Goal: Task Accomplishment & Management: Use online tool/utility

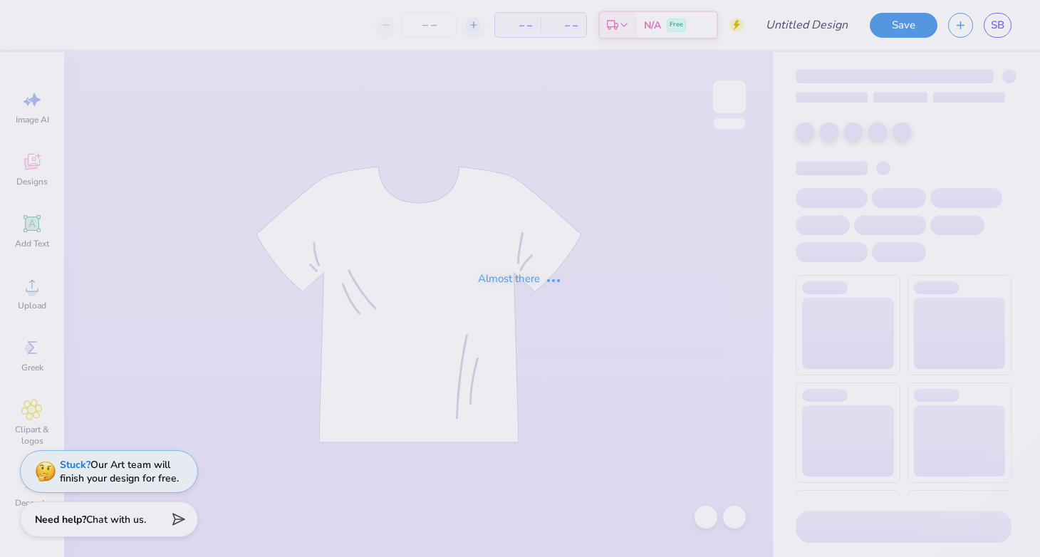
type input "royals moms day"
type input "12"
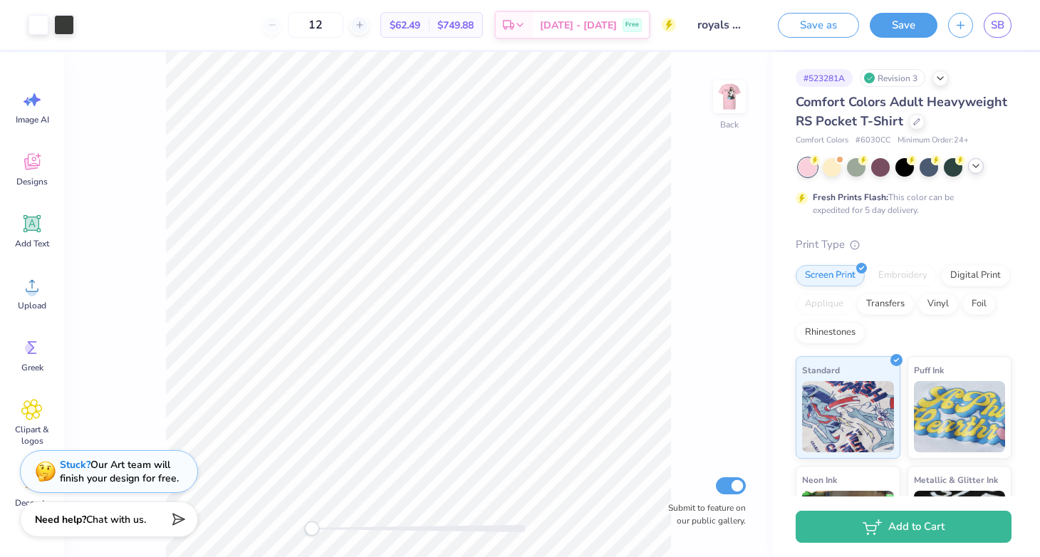
click at [968, 167] on div at bounding box center [976, 166] width 16 height 16
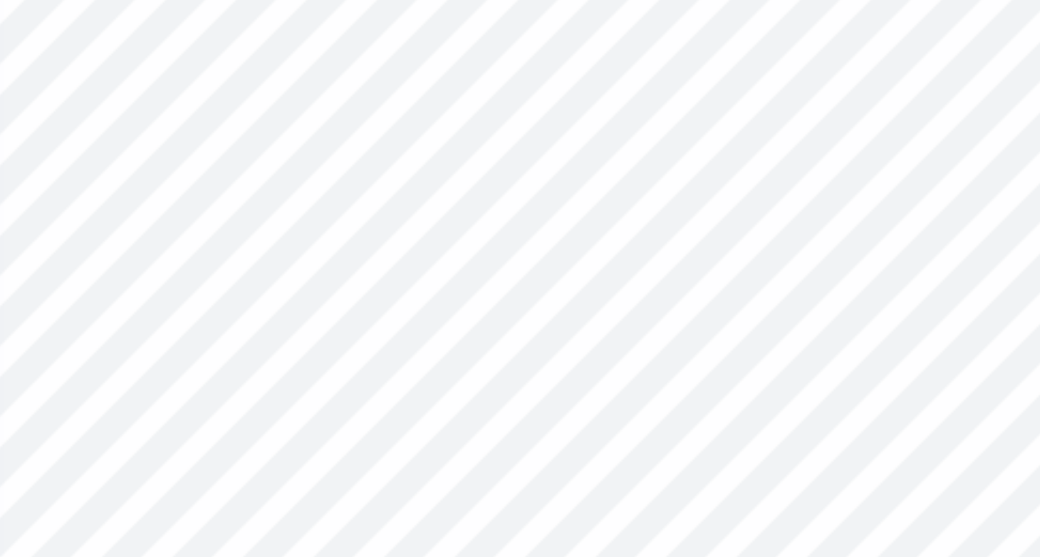
type input "2.22"
type input "0.18"
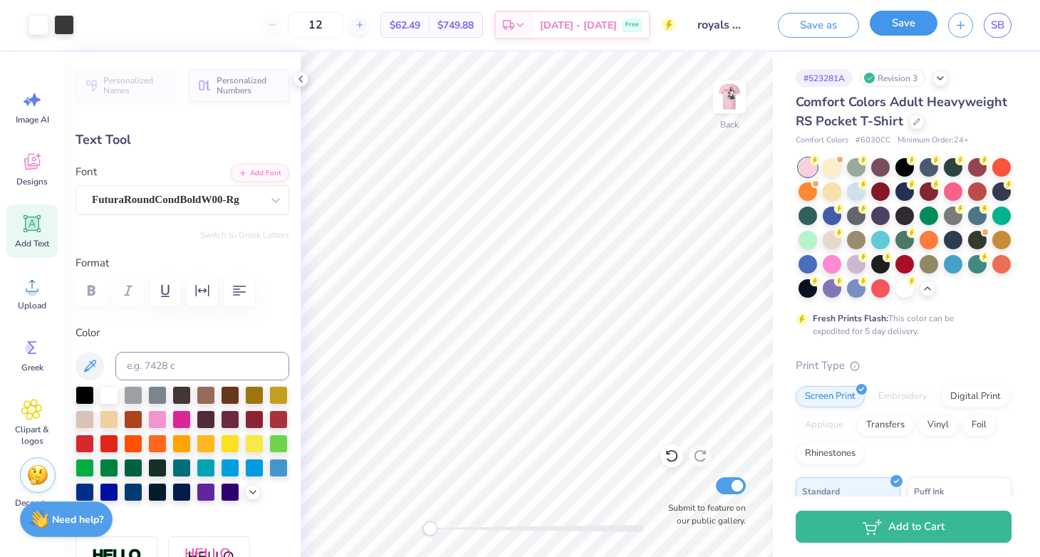
click at [905, 22] on button "Save" at bounding box center [904, 23] width 68 height 25
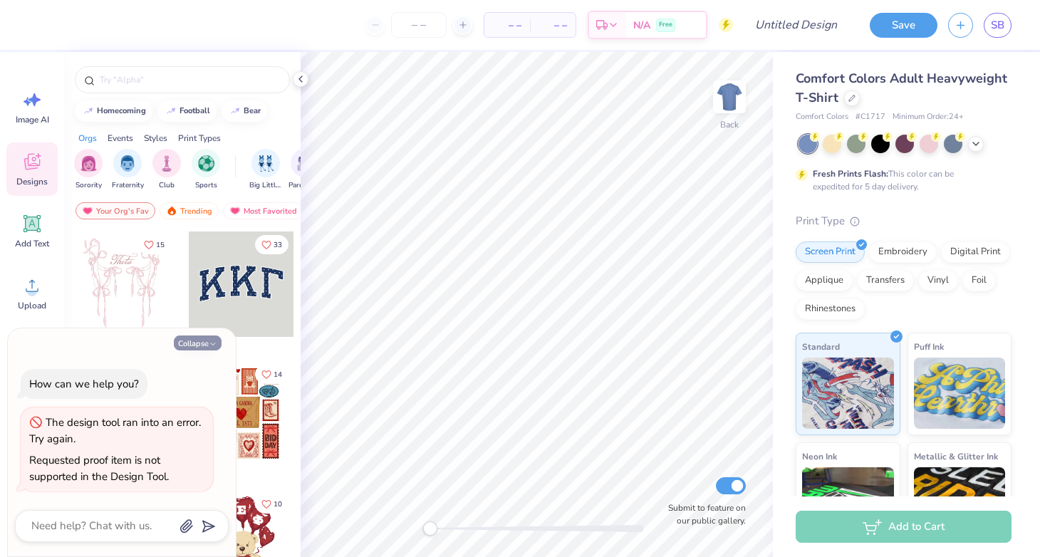
click at [212, 343] on icon "button" at bounding box center [213, 344] width 9 height 9
type textarea "x"
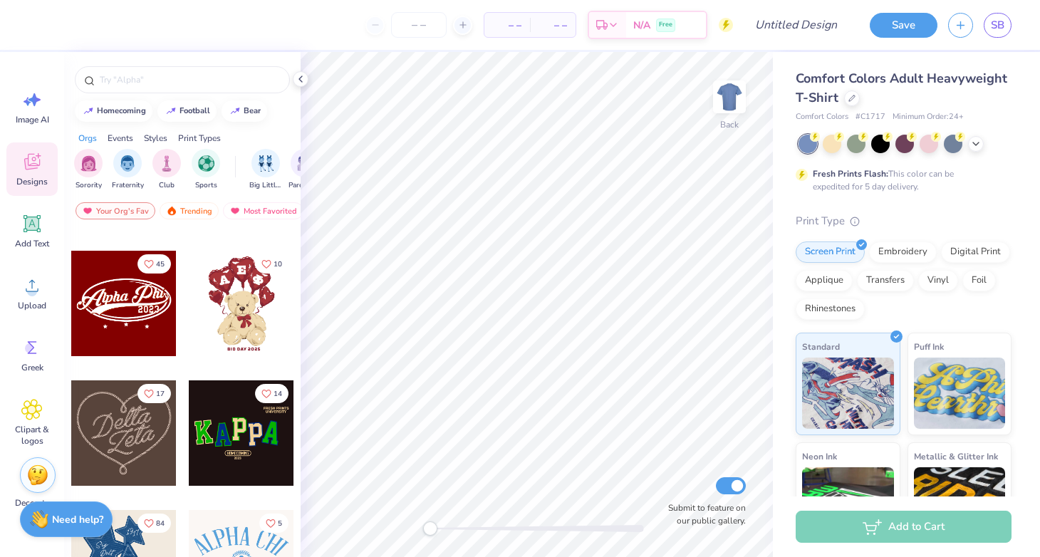
scroll to position [251, 0]
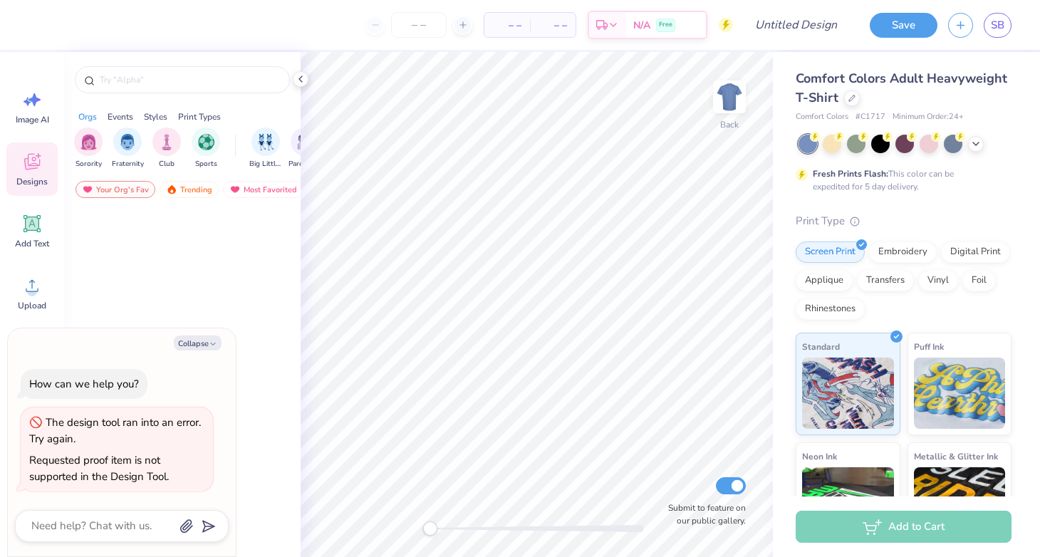
type textarea "x"
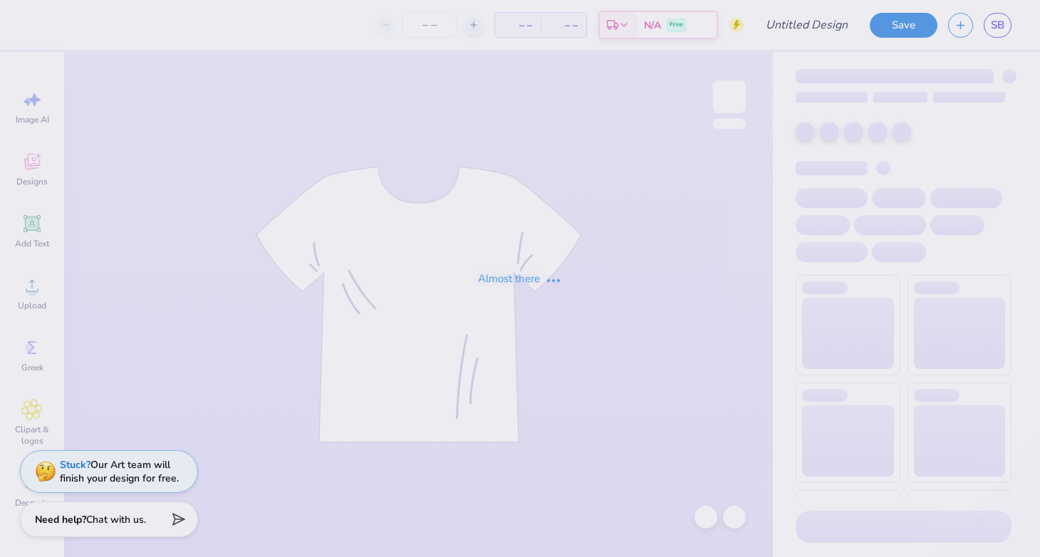
type input "mom day"
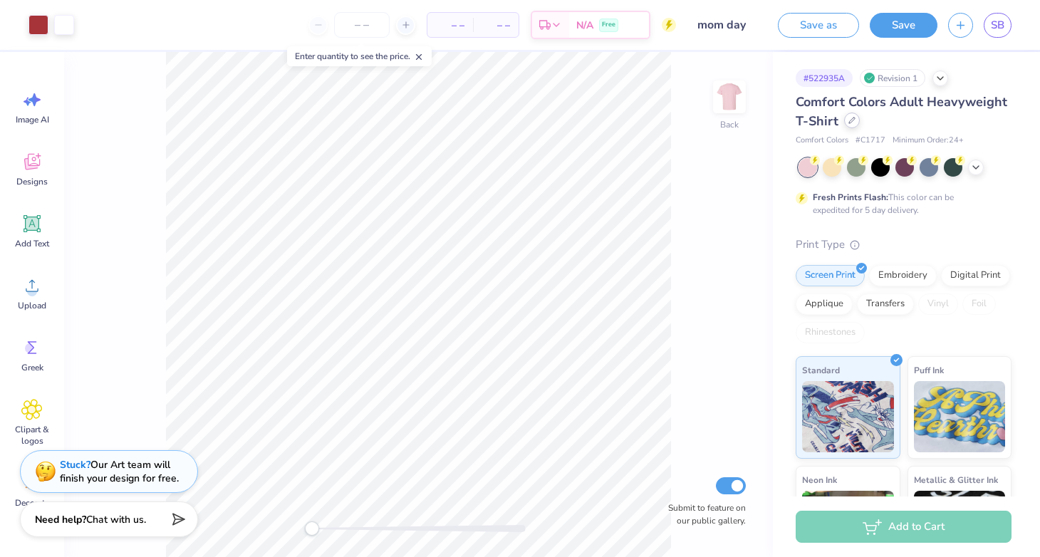
click at [849, 122] on icon at bounding box center [851, 120] width 7 height 7
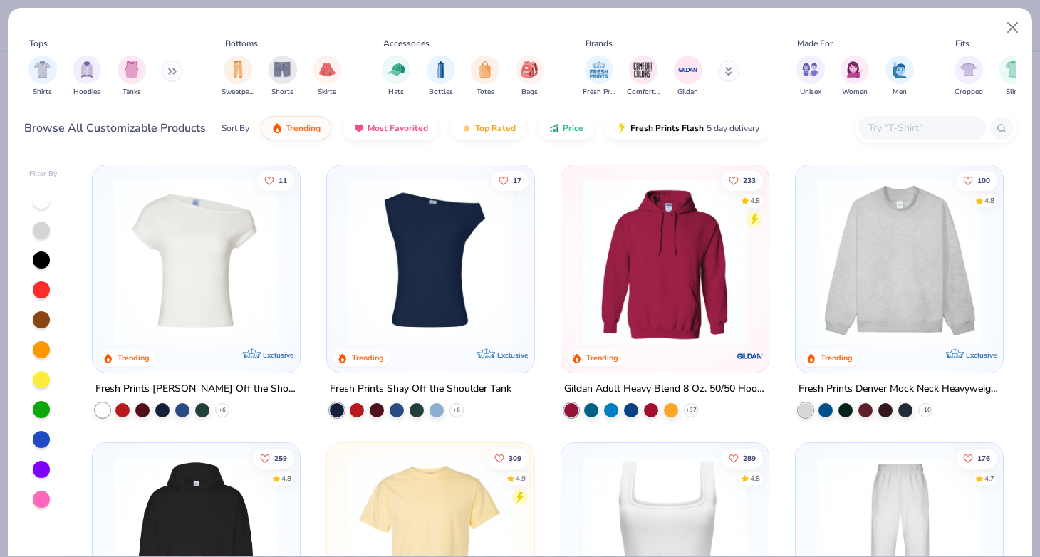
click at [901, 121] on input "text" at bounding box center [922, 128] width 110 height 16
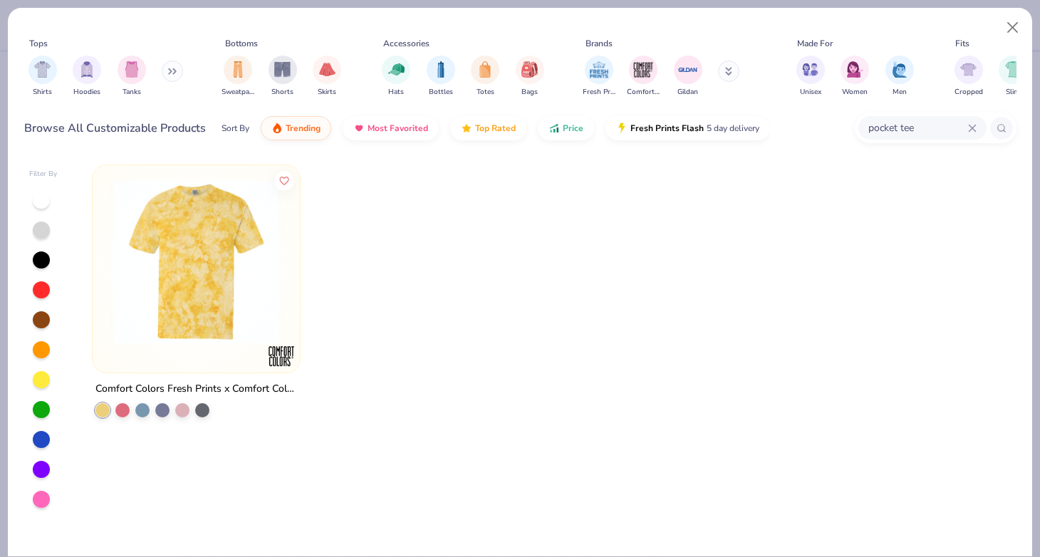
drag, startPoint x: 918, startPoint y: 130, endPoint x: 853, endPoint y: 125, distance: 65.1
click at [853, 125] on div "Browse All Customizable Products Sort By Trending Most Favorited Top Rated Pric…" at bounding box center [520, 128] width 992 height 40
type input "pocket"
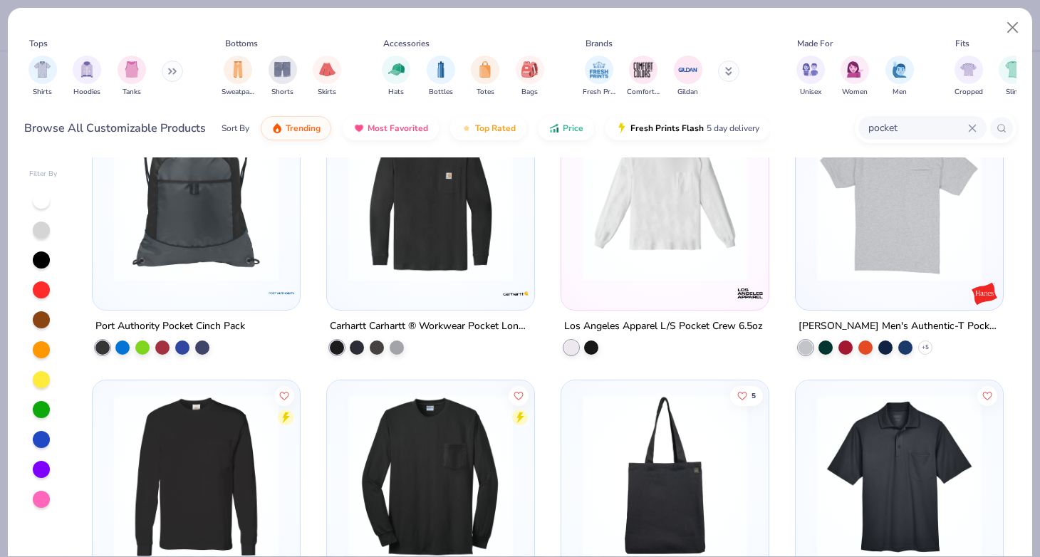
scroll to position [1181, 0]
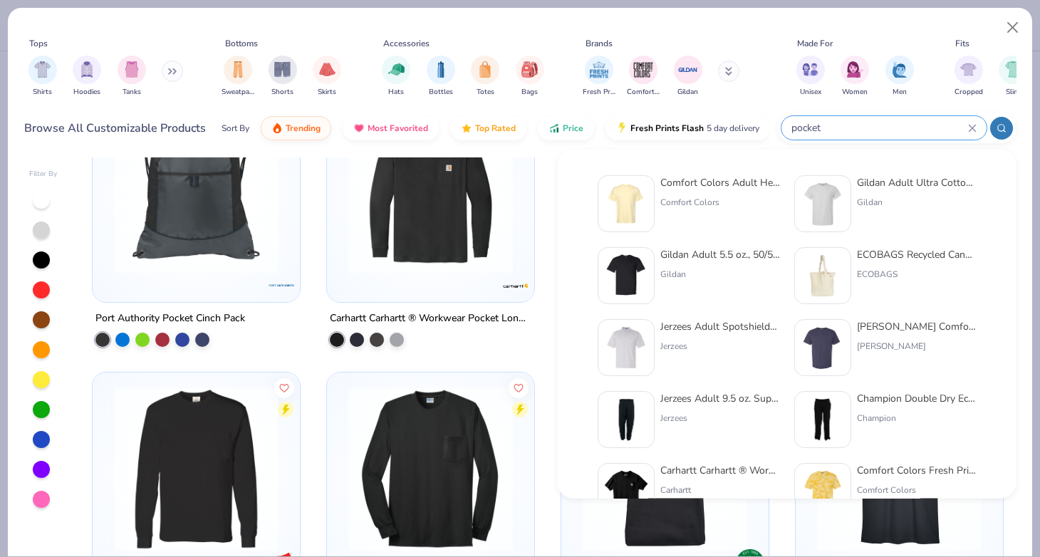
drag, startPoint x: 874, startPoint y: 125, endPoint x: 766, endPoint y: 120, distance: 108.4
click at [766, 121] on div "Browse All Customizable Products Sort By Trending Most Favorited Top Rated Pric…" at bounding box center [520, 128] width 992 height 40
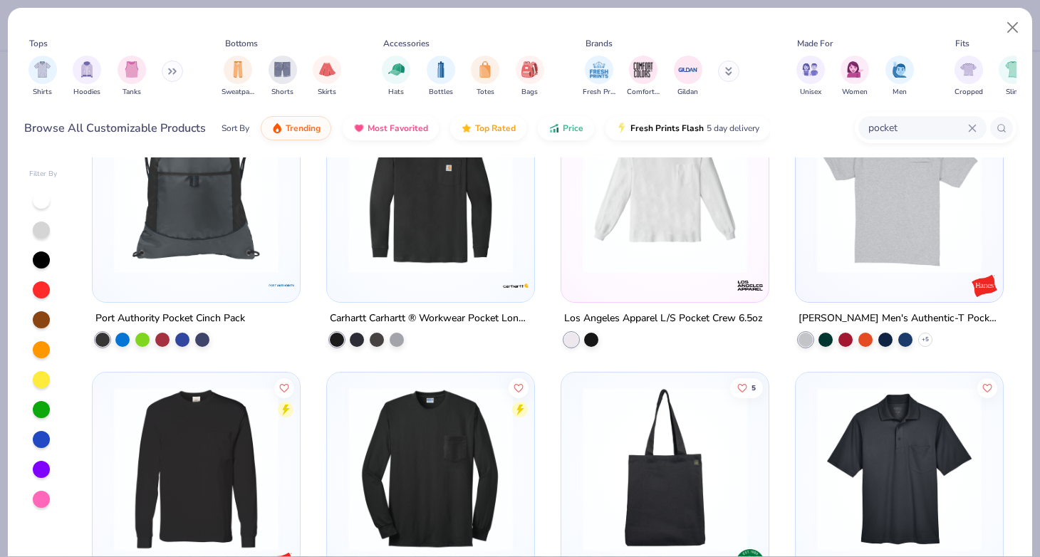
click at [885, 125] on input "pocket" at bounding box center [917, 128] width 101 height 16
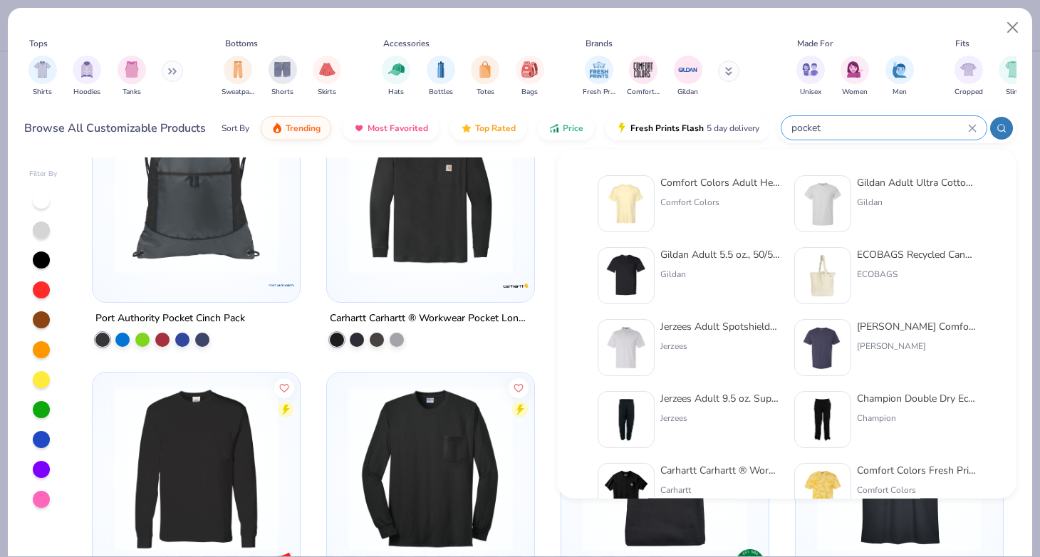
click at [722, 181] on div "Comfort Colors Adult Heavyweight RS Pocket T-Shirt" at bounding box center [720, 182] width 120 height 15
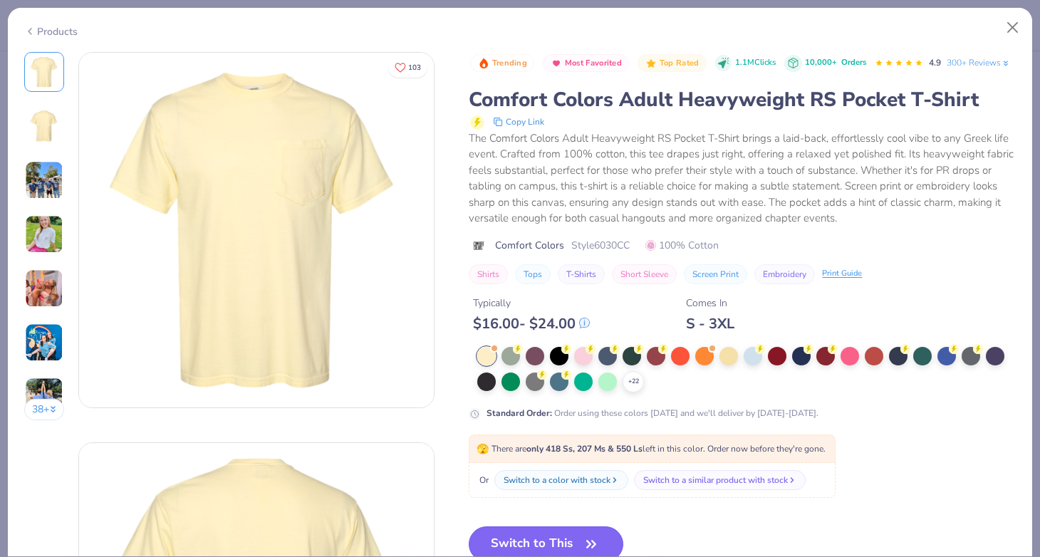
click at [556, 529] on button "Switch to This" at bounding box center [546, 544] width 155 height 36
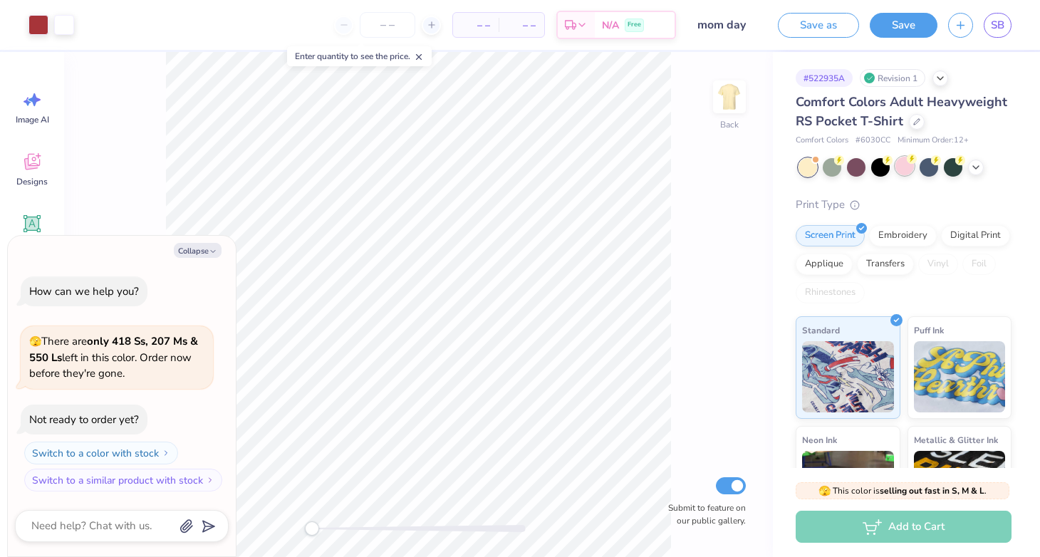
click at [904, 159] on div at bounding box center [905, 166] width 19 height 19
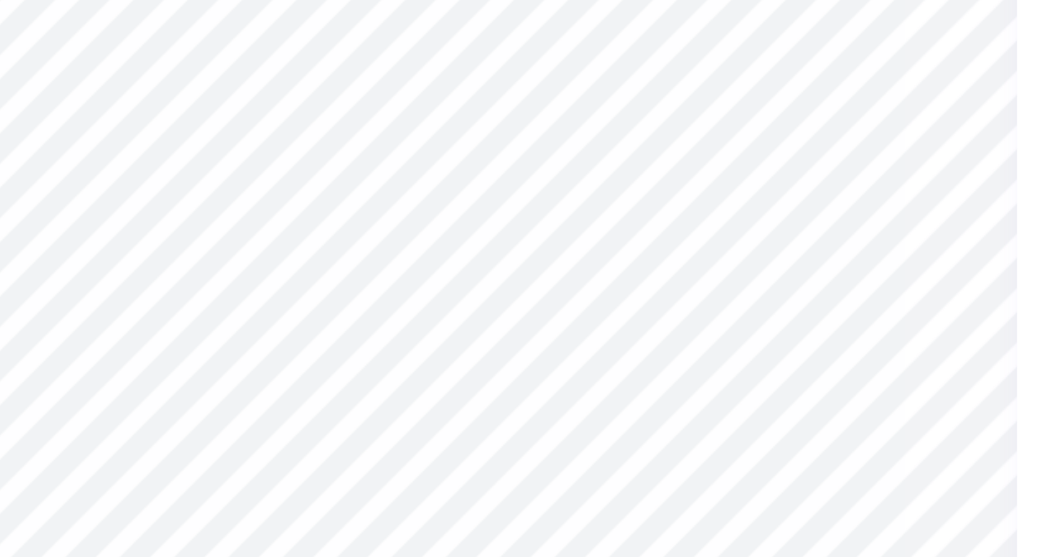
type textarea "x"
type input "2.63"
type input "0.22"
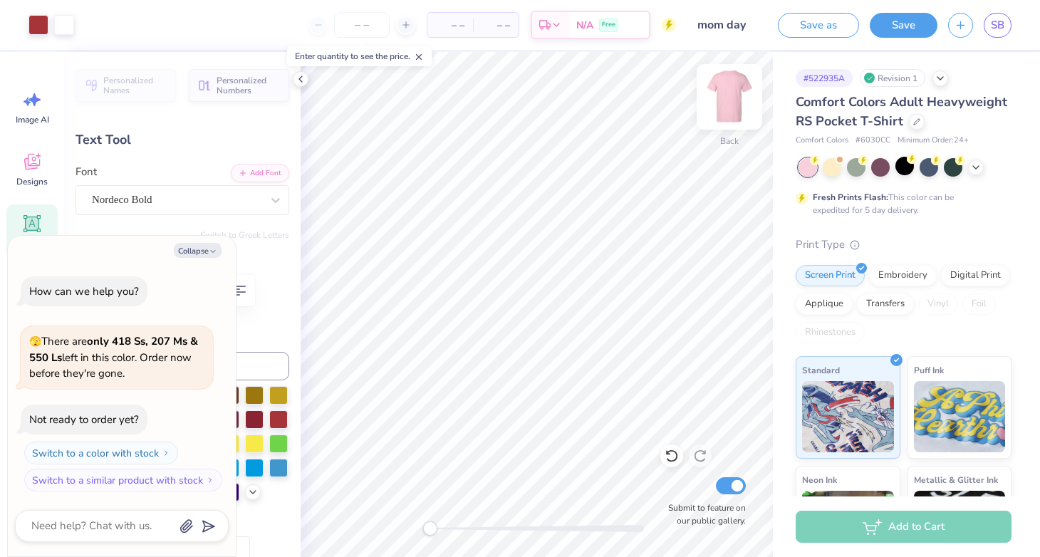
click at [736, 94] on img at bounding box center [729, 96] width 57 height 57
click at [198, 244] on button "Collapse" at bounding box center [198, 250] width 48 height 15
type textarea "x"
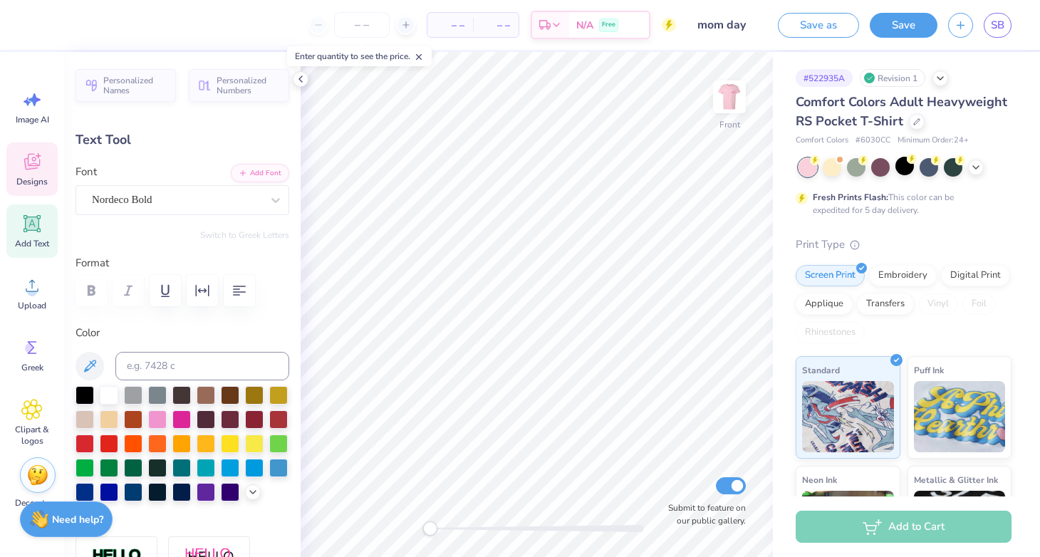
click at [24, 166] on icon at bounding box center [31, 161] width 21 height 21
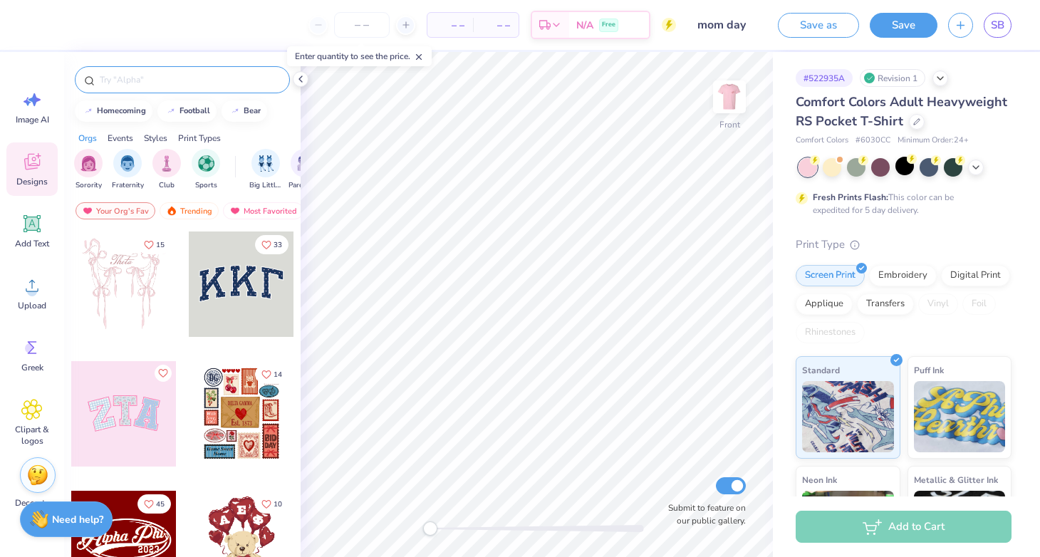
click at [150, 82] on input "text" at bounding box center [189, 80] width 182 height 14
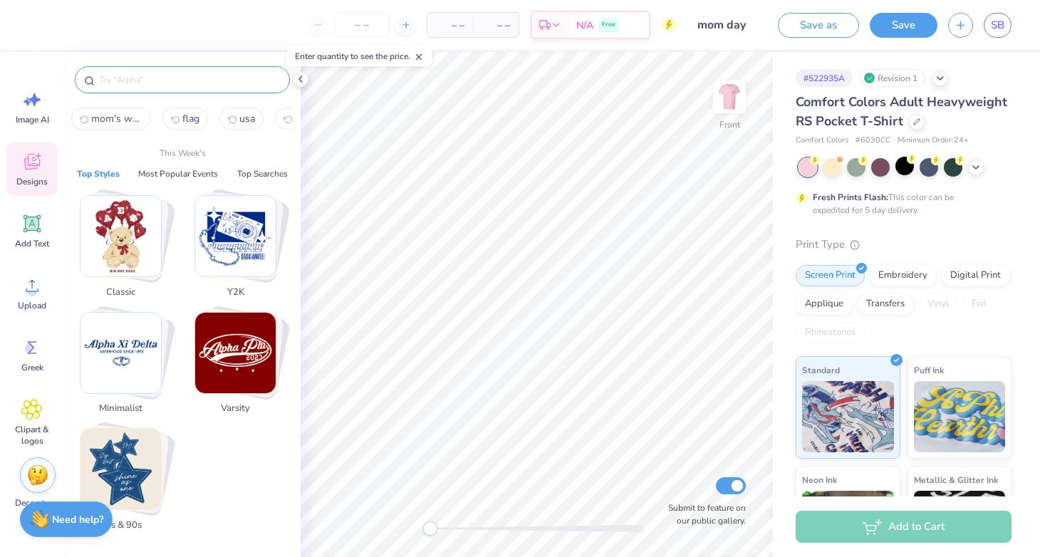
click at [124, 115] on span "mom's weekend" at bounding box center [116, 119] width 51 height 14
type input "mom's weekend"
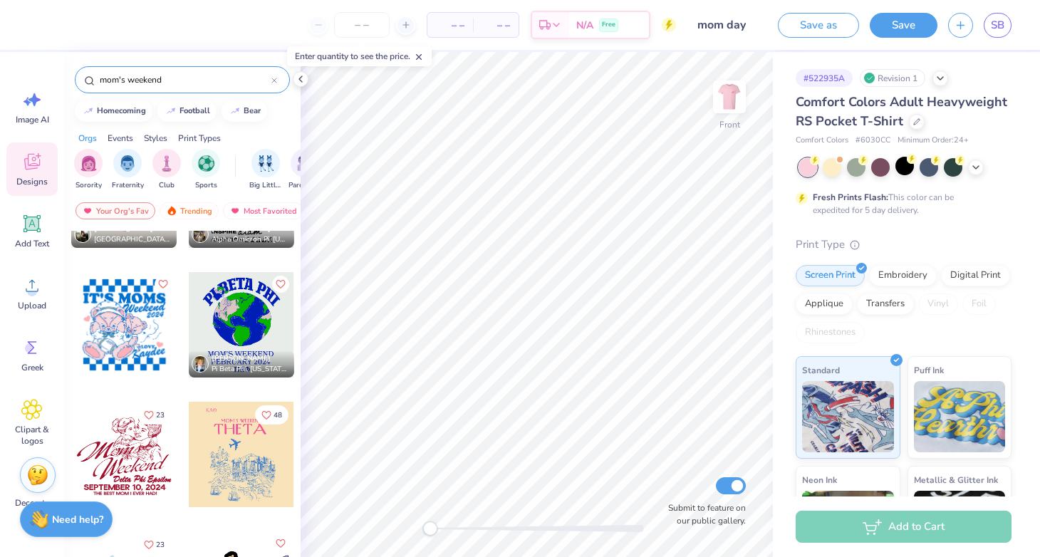
scroll to position [1681, 0]
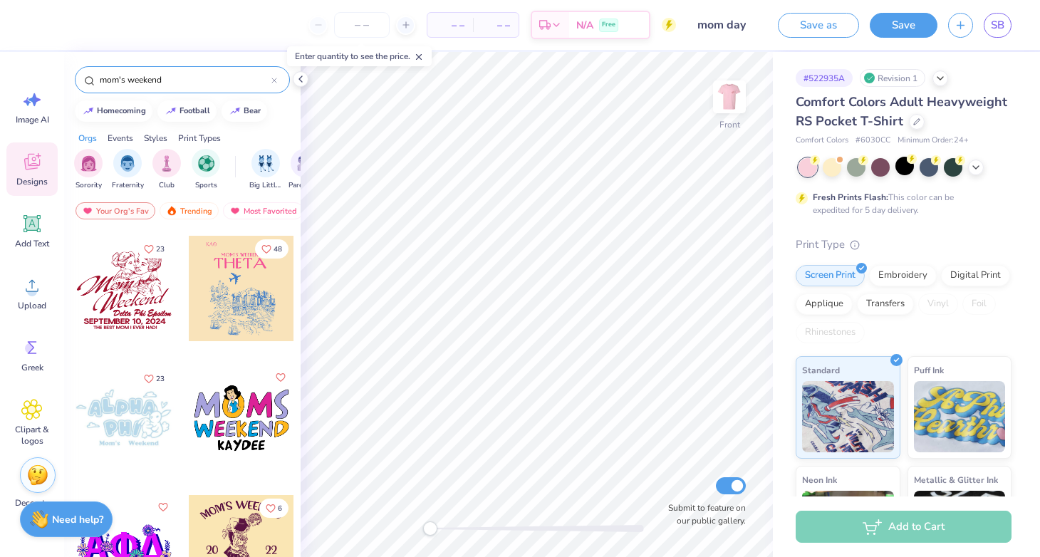
click at [141, 292] on div at bounding box center [123, 288] width 105 height 105
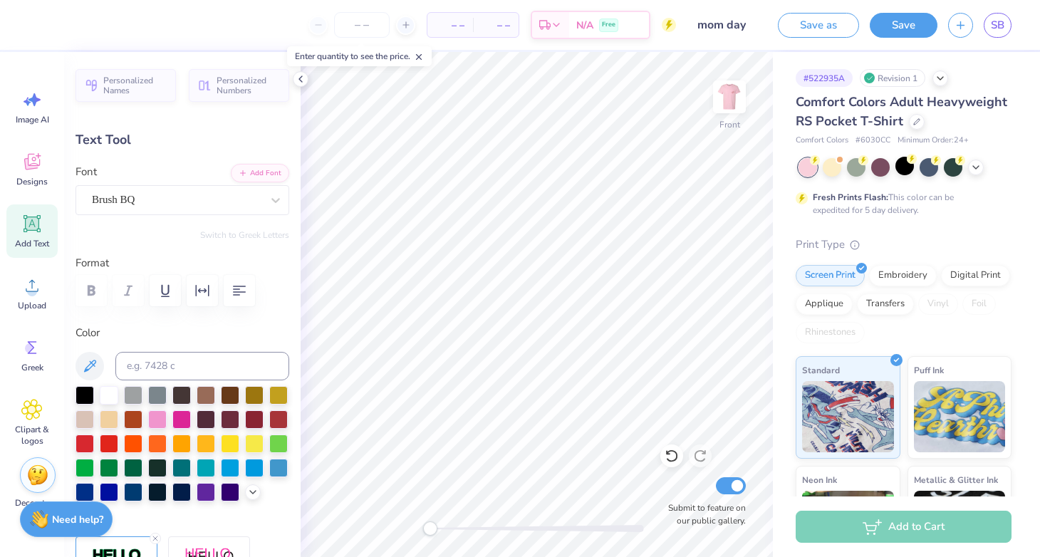
type input "7.27"
type input "1.09"
type input "14.16"
type textarea "D"
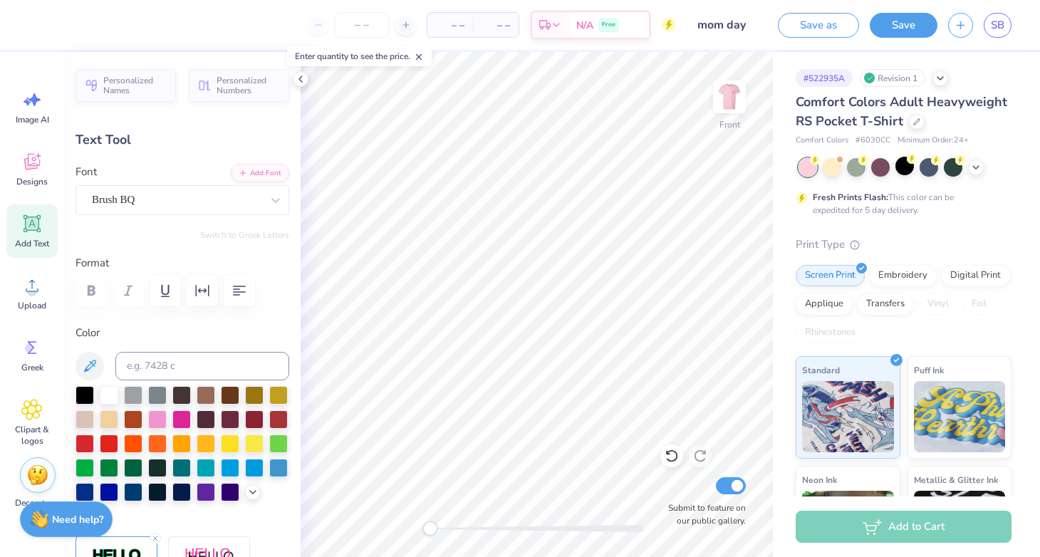
scroll to position [0, 3]
type textarea "Aggie Royals"
type input "7.97"
type input "0.34"
type input "16.30"
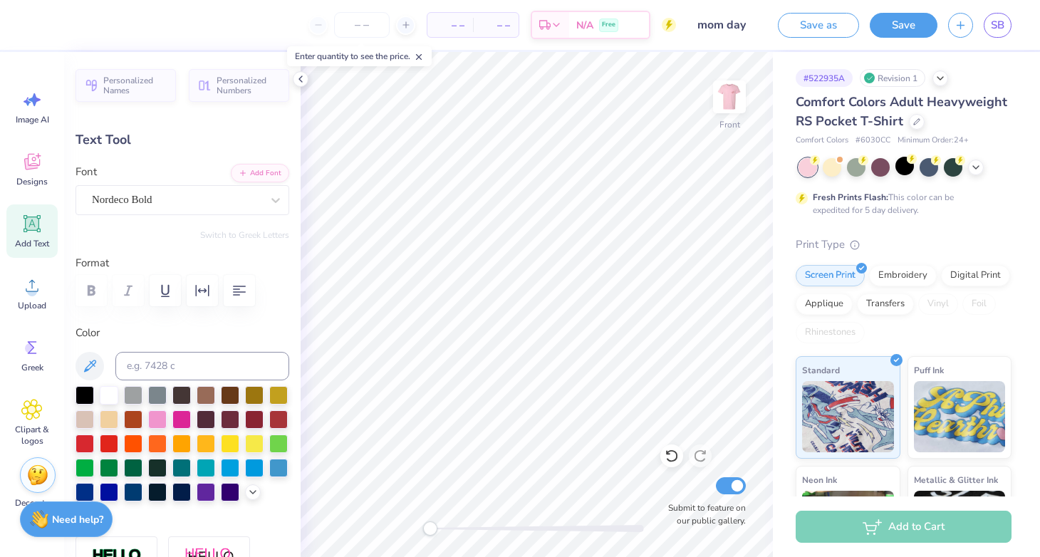
type input "10.29"
type input "0.65"
type input "15.40"
type textarea "2"
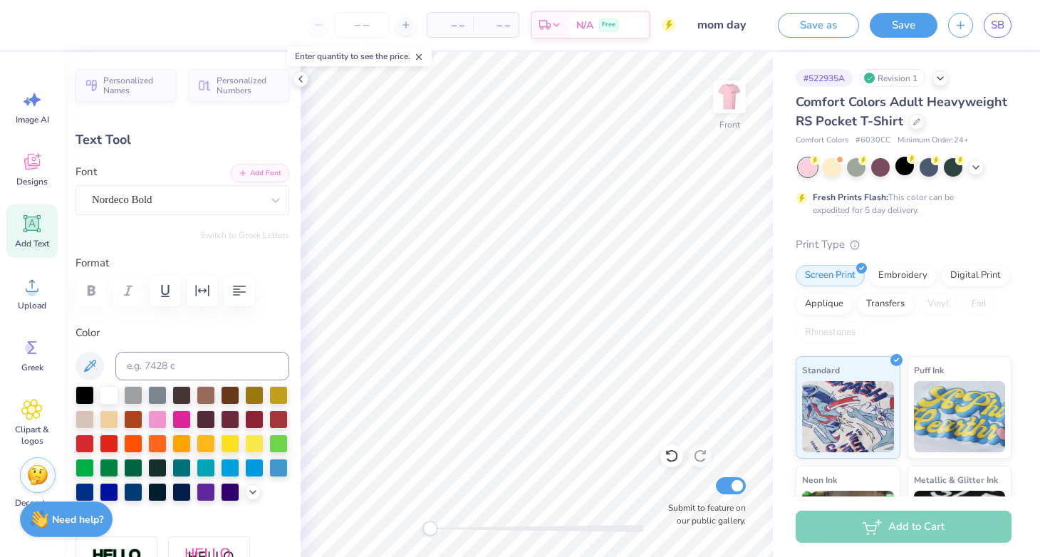
type textarea "October 25, 2025"
type input "9.03"
type input "0.77"
type input "15.24"
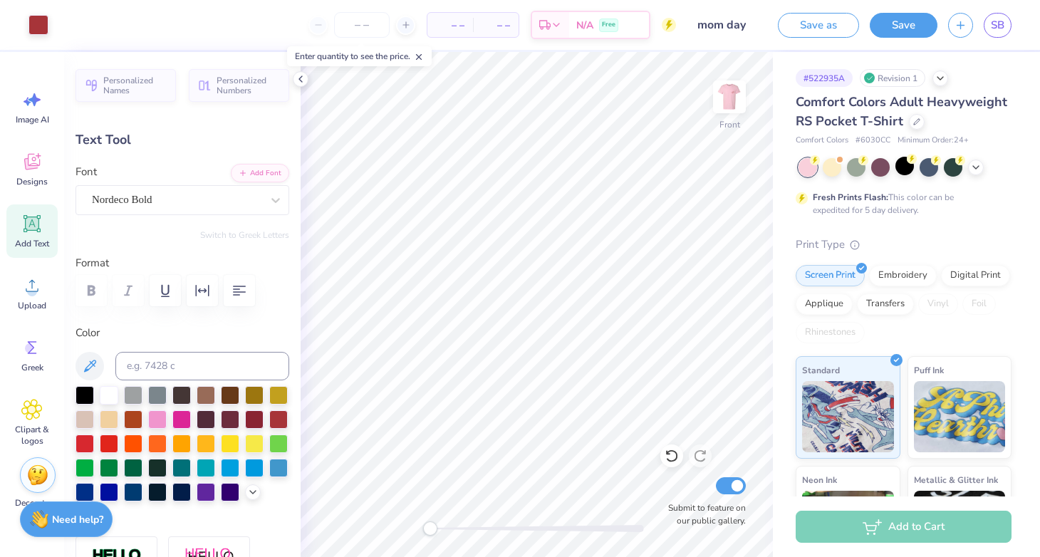
type input "7.97"
type input "0.34"
type input "16.31"
type textarea "Raised by the best!"
click at [735, 100] on img at bounding box center [729, 96] width 57 height 57
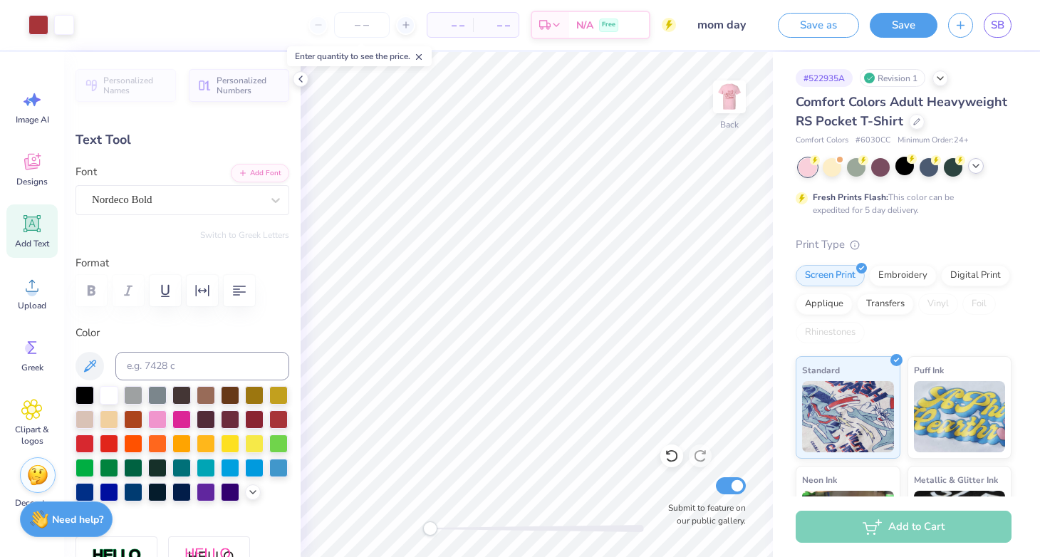
click at [970, 165] on icon at bounding box center [975, 165] width 11 height 11
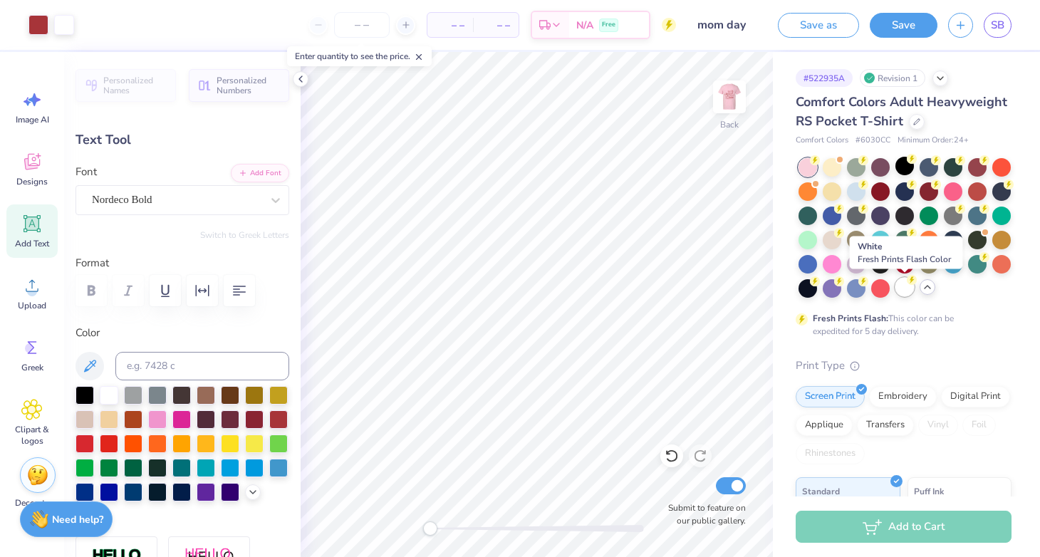
click at [904, 288] on div at bounding box center [905, 287] width 19 height 19
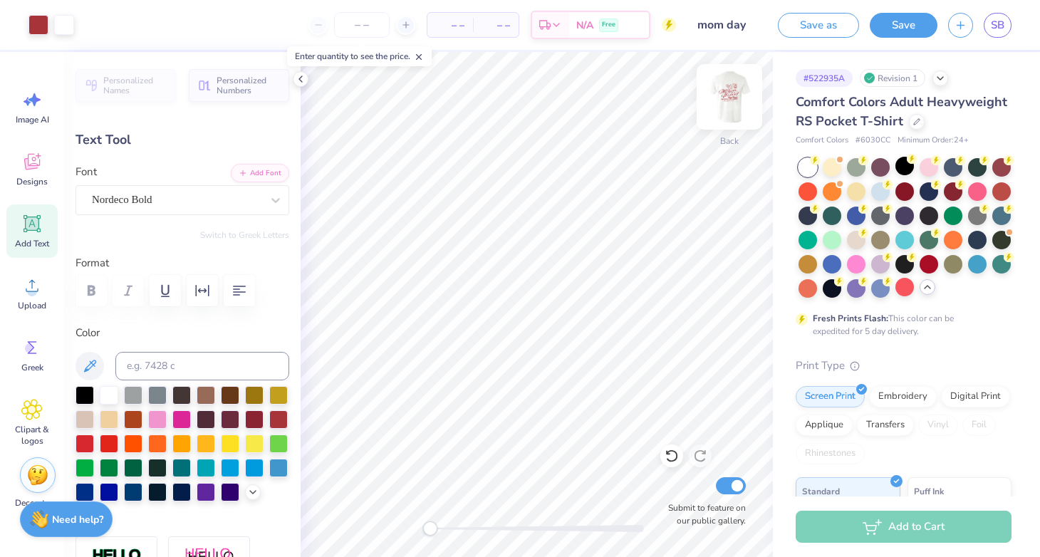
click at [738, 103] on img at bounding box center [729, 96] width 57 height 57
